Goal: Find specific page/section: Find specific page/section

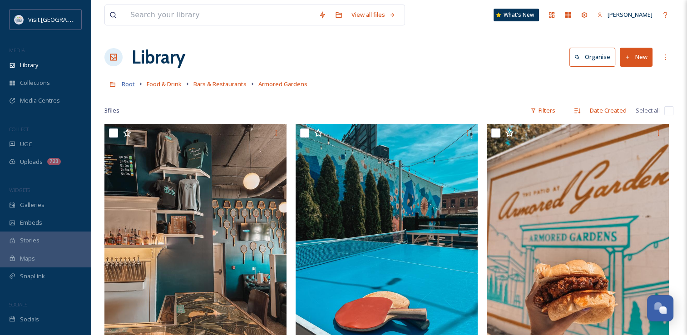
click at [131, 85] on span "Root" at bounding box center [128, 84] width 13 height 8
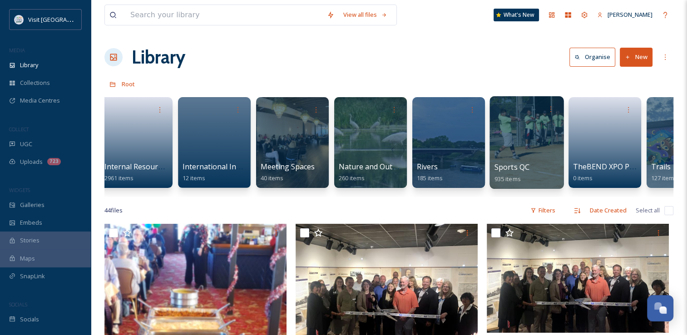
scroll to position [0, 711]
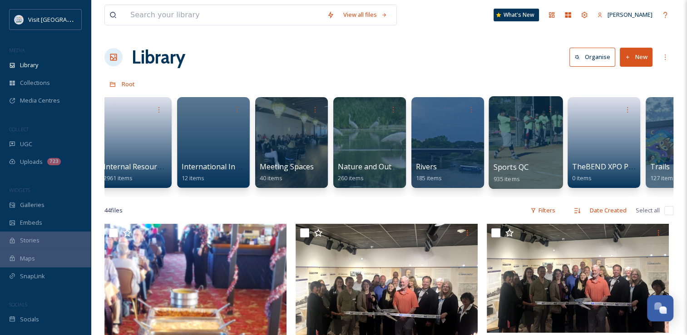
click at [514, 157] on div at bounding box center [526, 142] width 74 height 93
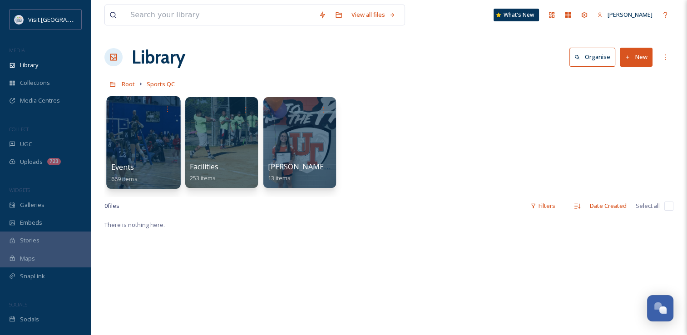
click at [136, 163] on div "Events 669 items" at bounding box center [143, 173] width 65 height 23
click at [143, 123] on div at bounding box center [143, 142] width 74 height 93
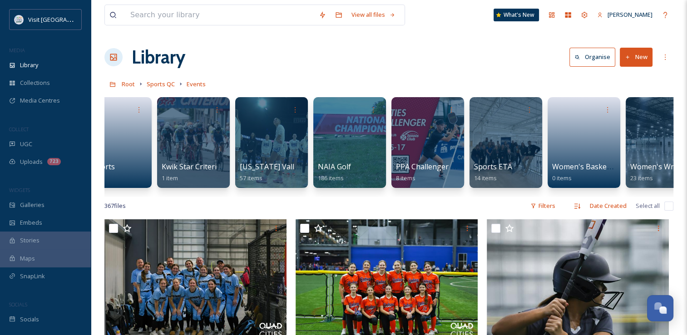
scroll to position [0, 134]
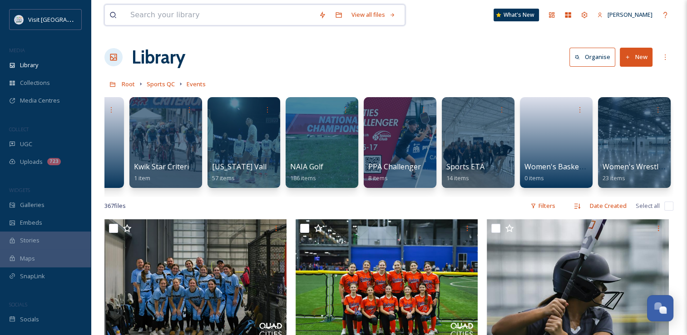
click at [194, 22] on input at bounding box center [220, 15] width 189 height 20
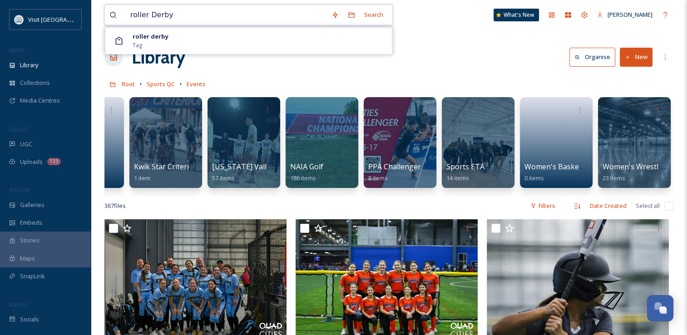
click at [194, 25] on input "roller Derby" at bounding box center [226, 15] width 201 height 20
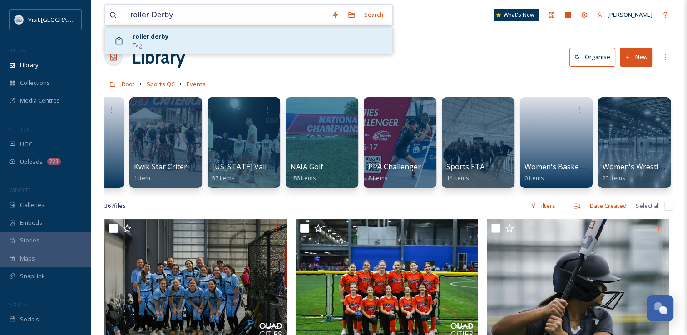
type input "roller Derby"
click at [194, 35] on div "roller derby Tag" at bounding box center [260, 40] width 255 height 17
